Goal: Information Seeking & Learning: Learn about a topic

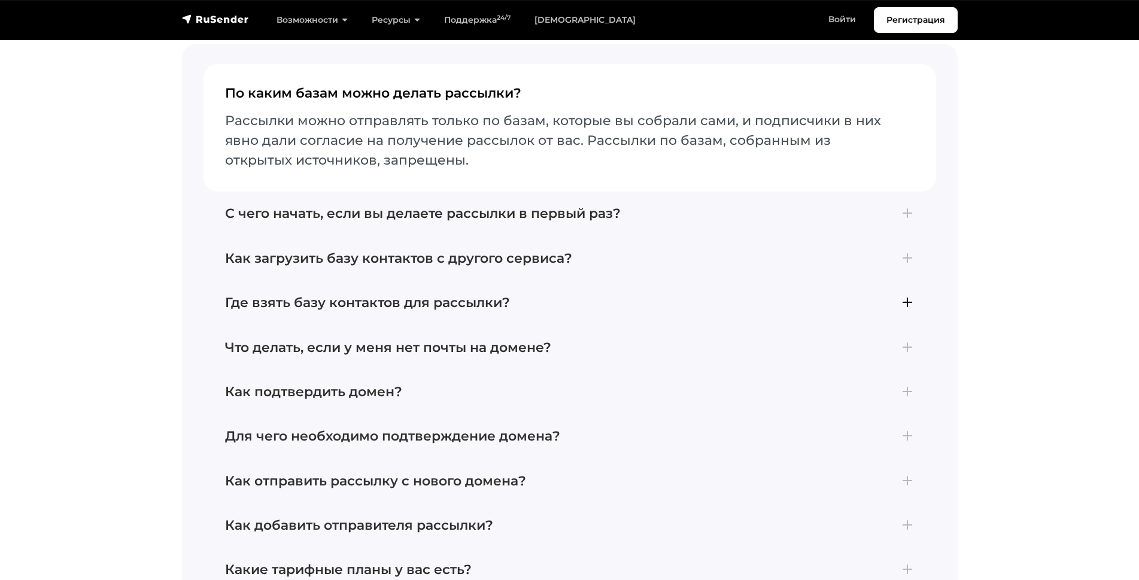
scroll to position [4264, 0]
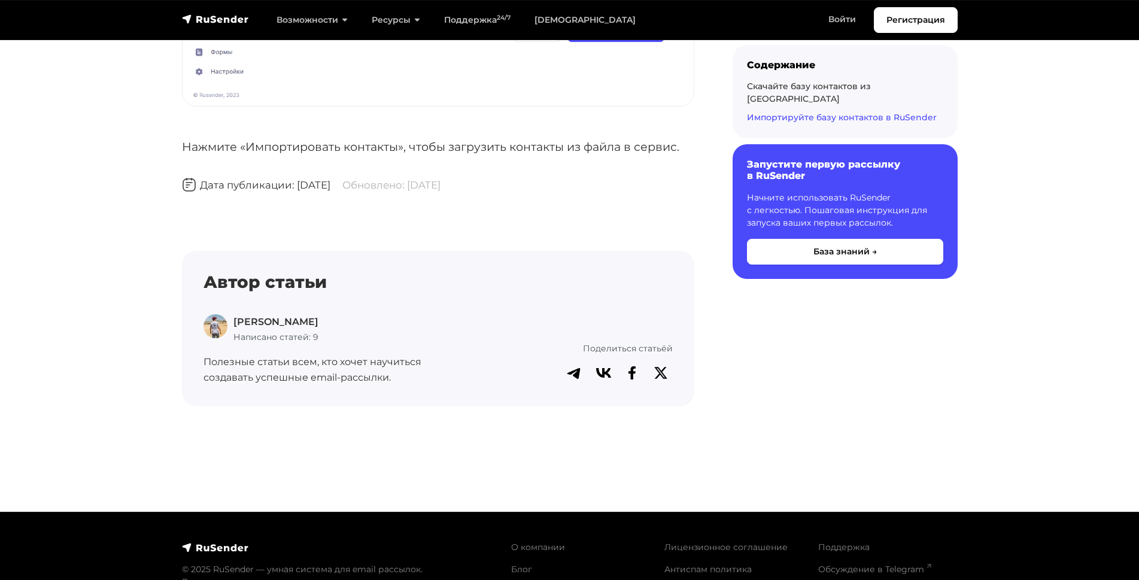
scroll to position [2933, 0]
